Goal: Task Accomplishment & Management: Complete application form

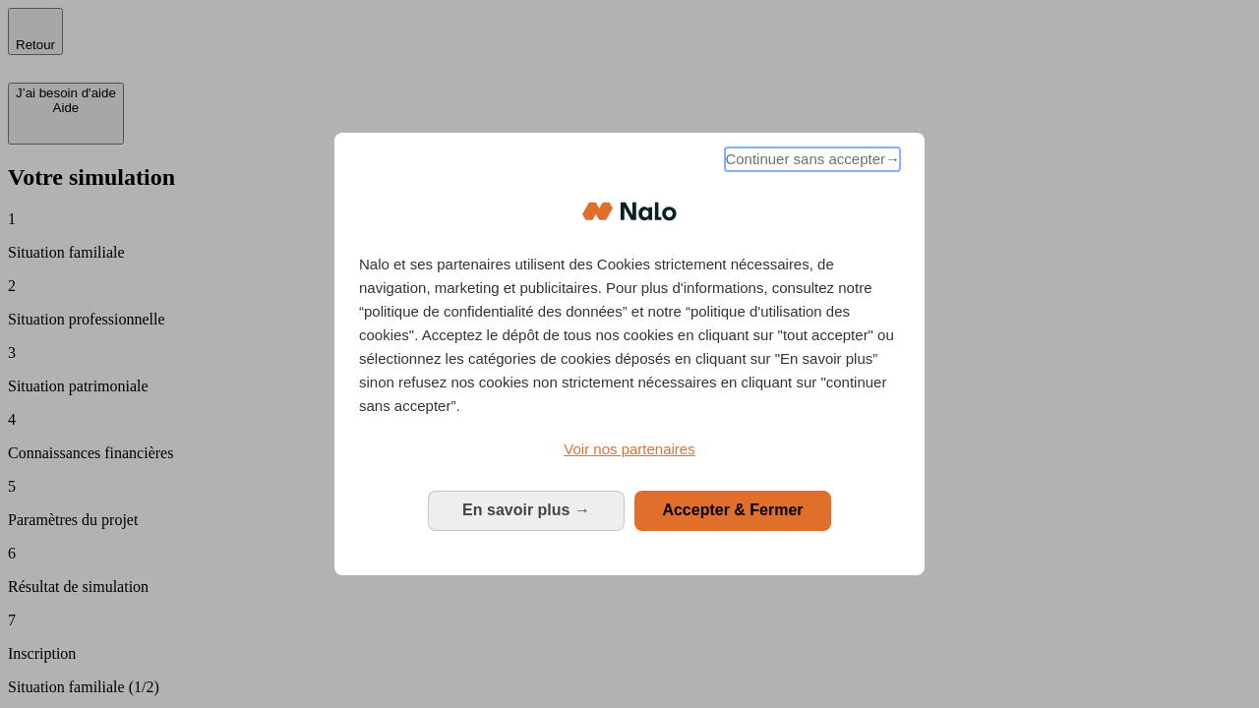
click at [811, 162] on span "Continuer sans accepter →" at bounding box center [812, 160] width 175 height 24
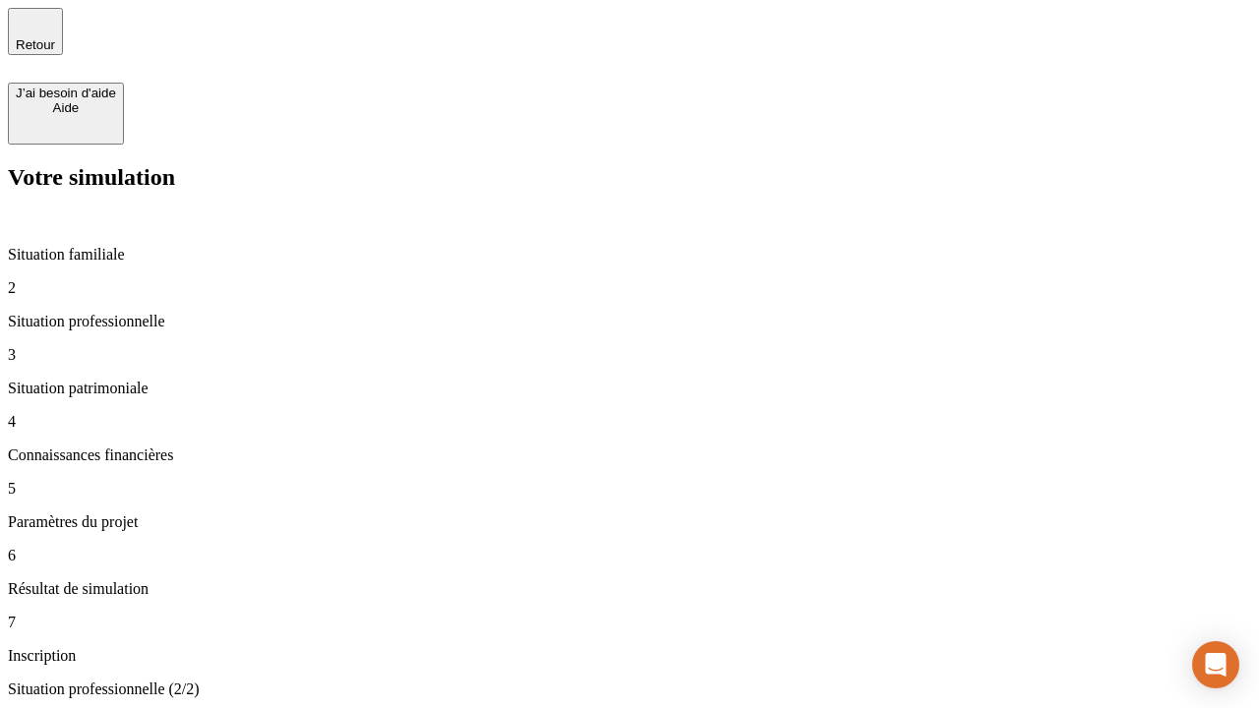
type input "30 000"
type input "40 000"
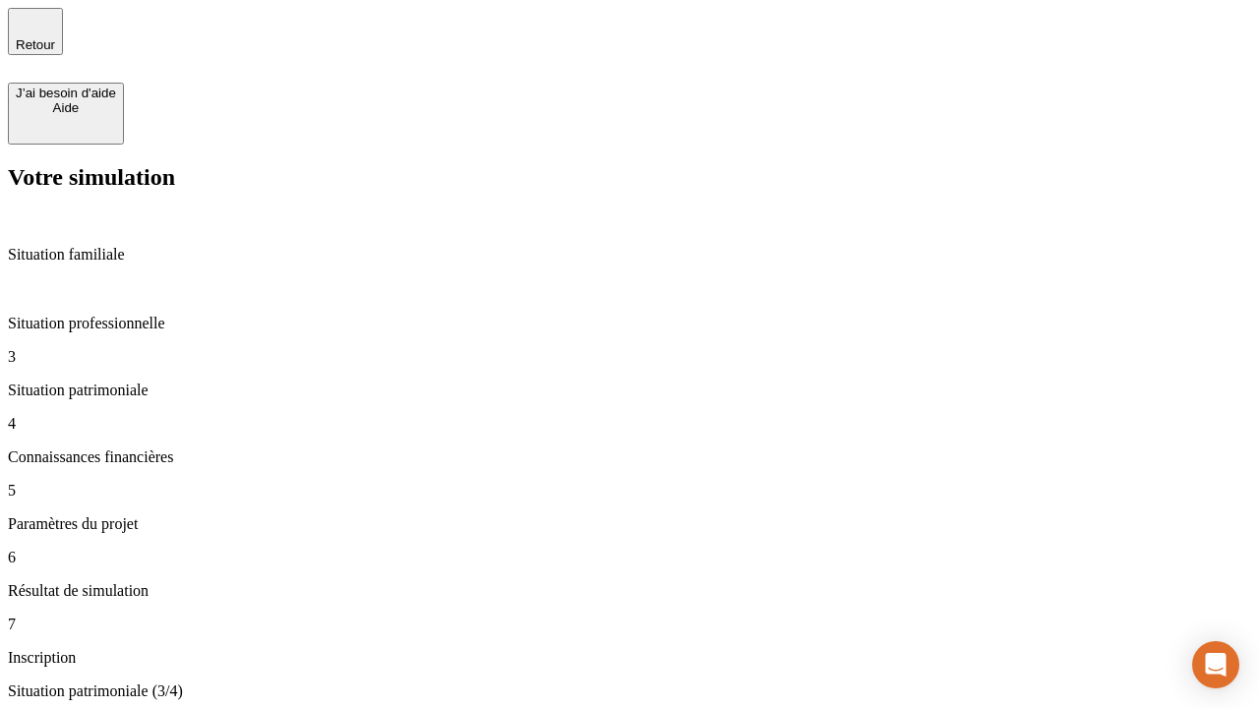
type input "1 100"
type input "20"
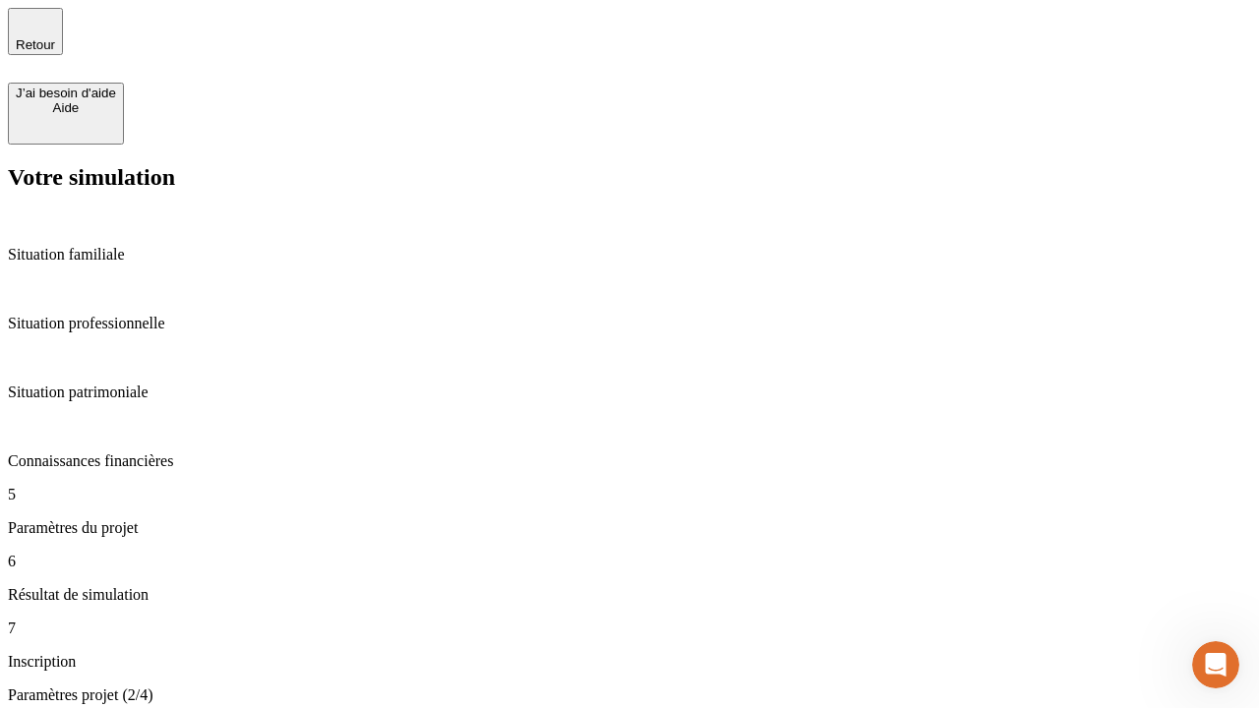
type input "40"
type input "62"
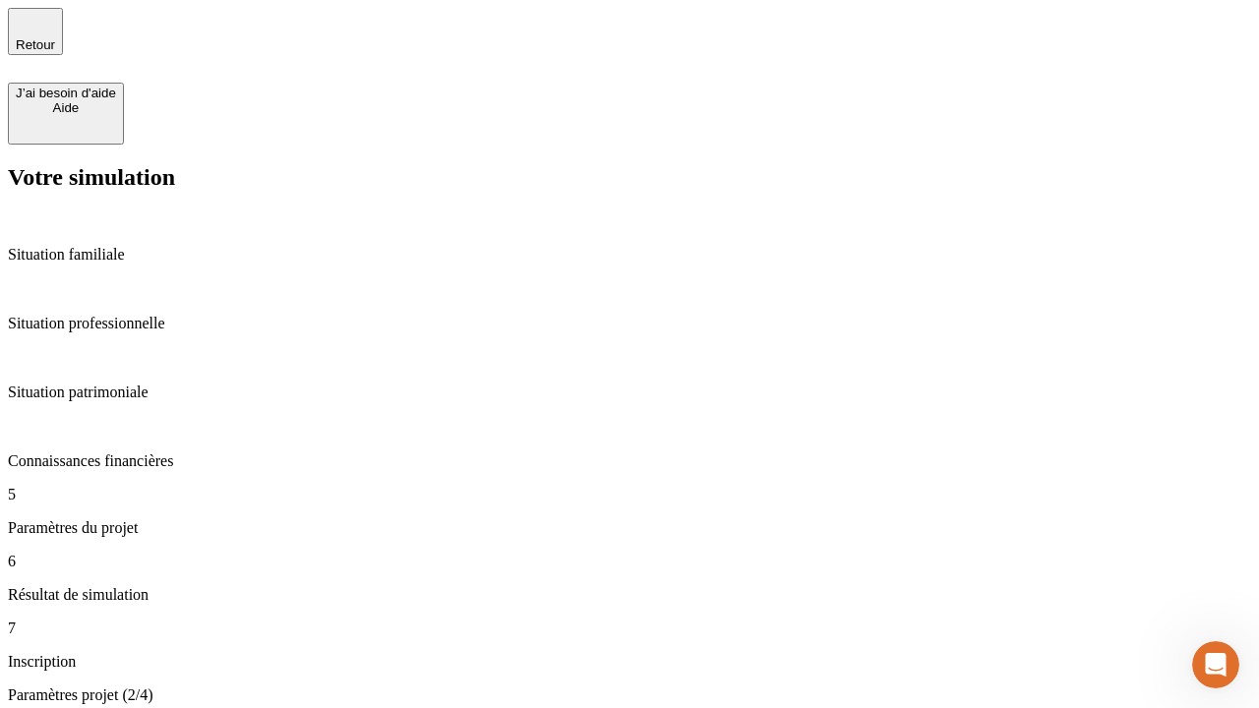
type input "50 000"
type input "640"
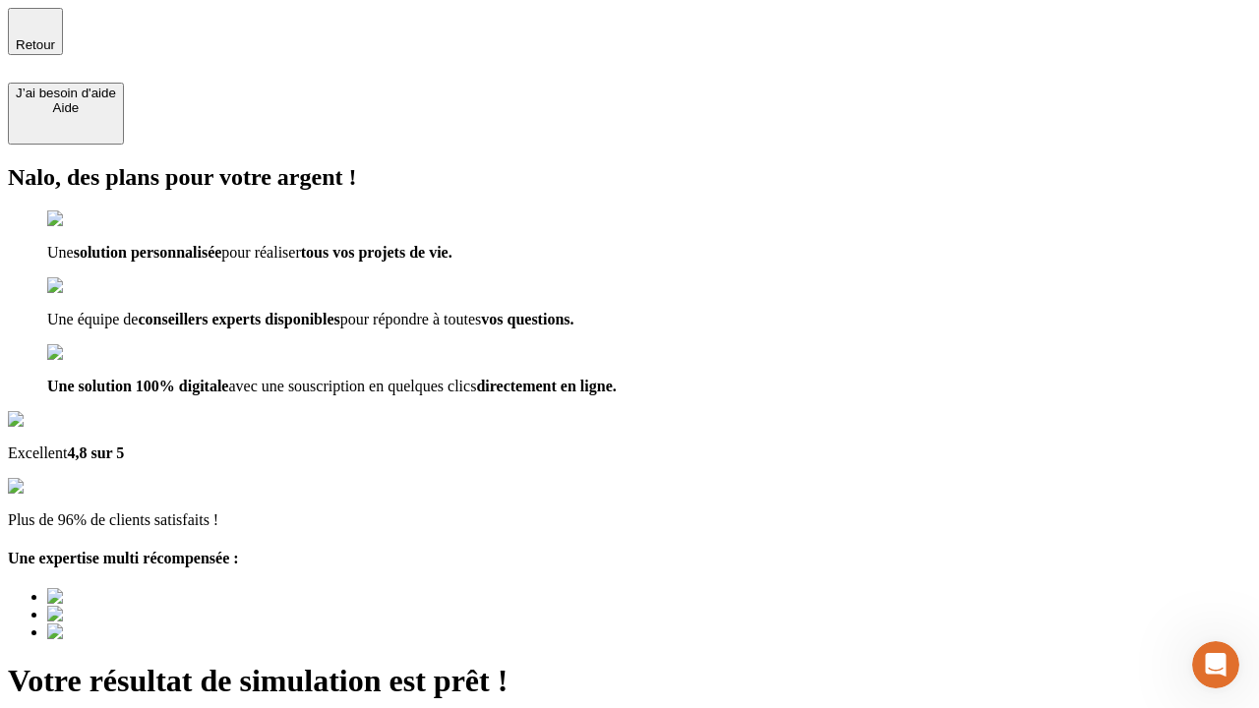
type input "[EMAIL_ADDRESS][DOMAIN_NAME]"
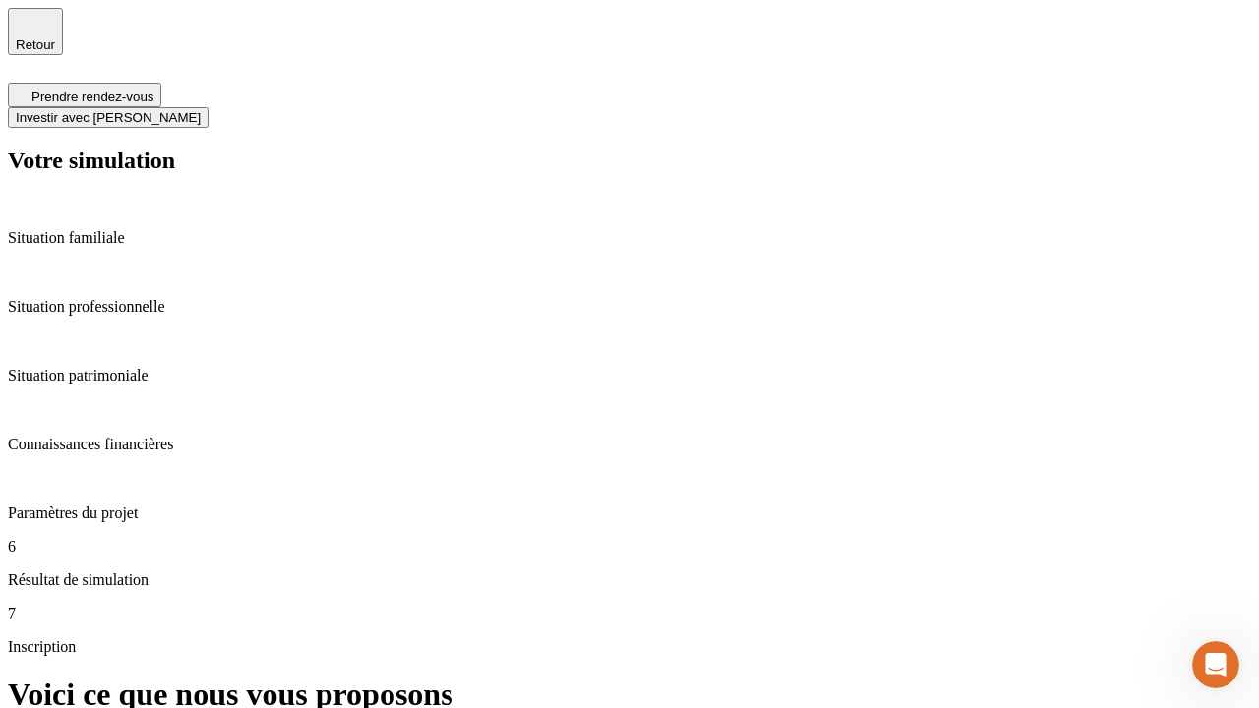
click at [201, 110] on span "Investir avec [PERSON_NAME]" at bounding box center [108, 117] width 185 height 15
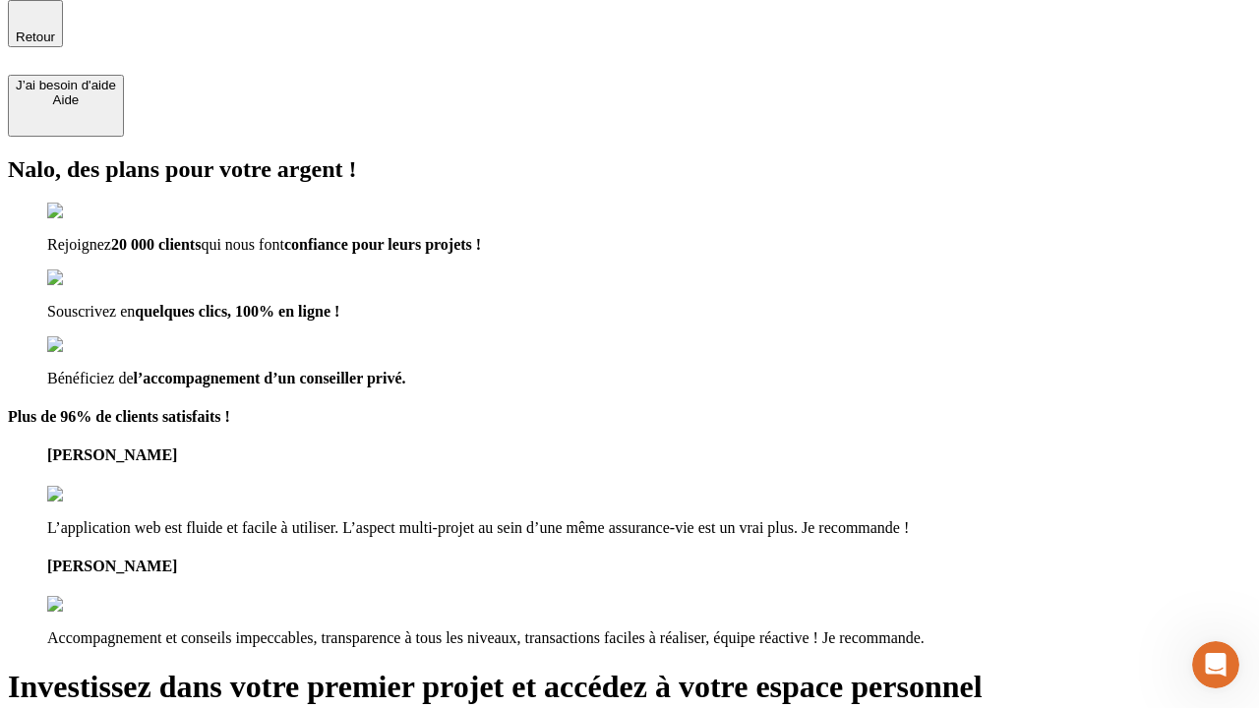
scroll to position [6, 0]
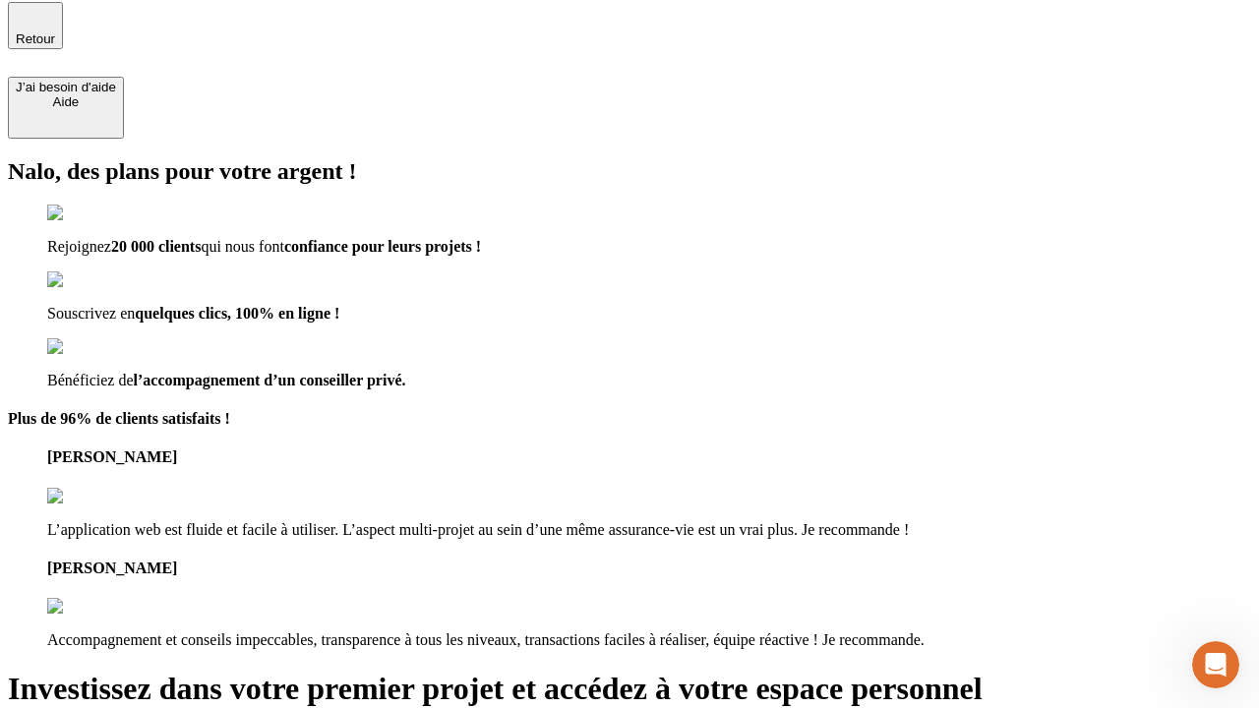
type input "[PERSON_NAME][EMAIL_ADDRESS][DOMAIN_NAME]"
